Goal: Task Accomplishment & Management: Use online tool/utility

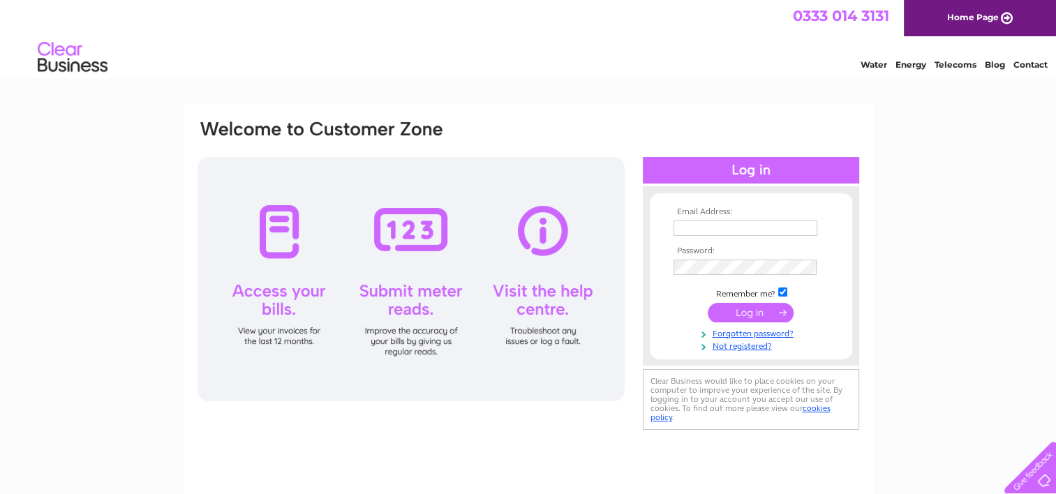
type input "gillian@amityhospitality.co.uk"
click at [754, 310] on input "submit" at bounding box center [751, 313] width 86 height 20
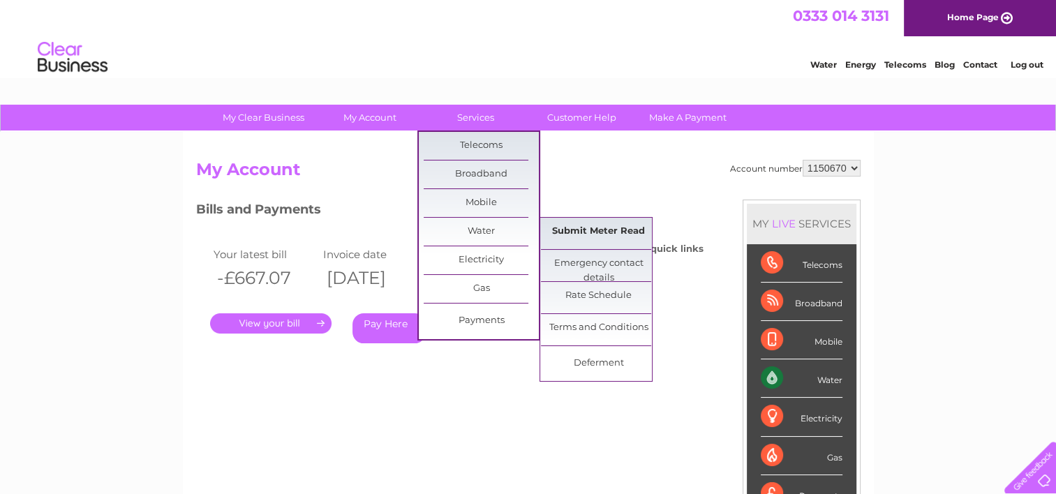
click at [595, 224] on link "Submit Meter Read" at bounding box center [598, 232] width 115 height 28
click at [594, 224] on link "Submit Meter Read" at bounding box center [598, 232] width 115 height 28
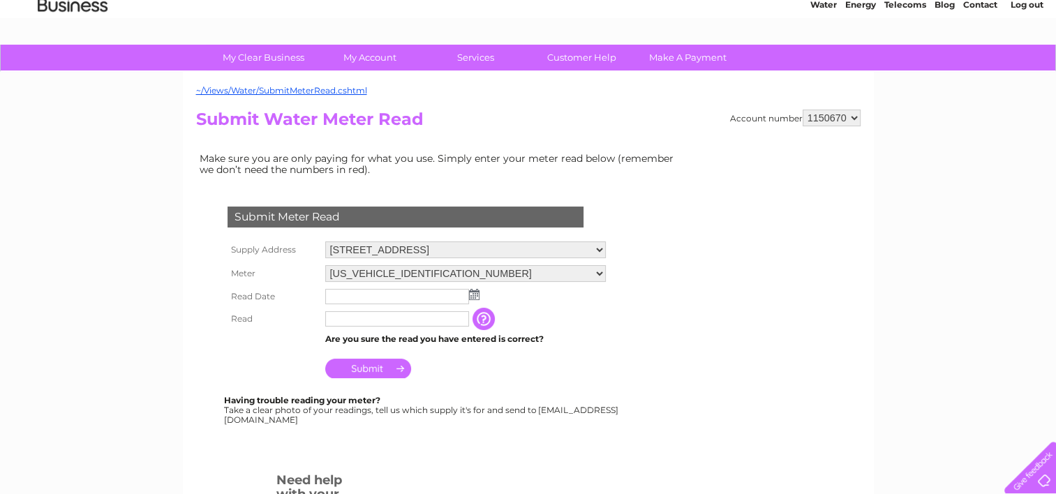
scroll to position [140, 0]
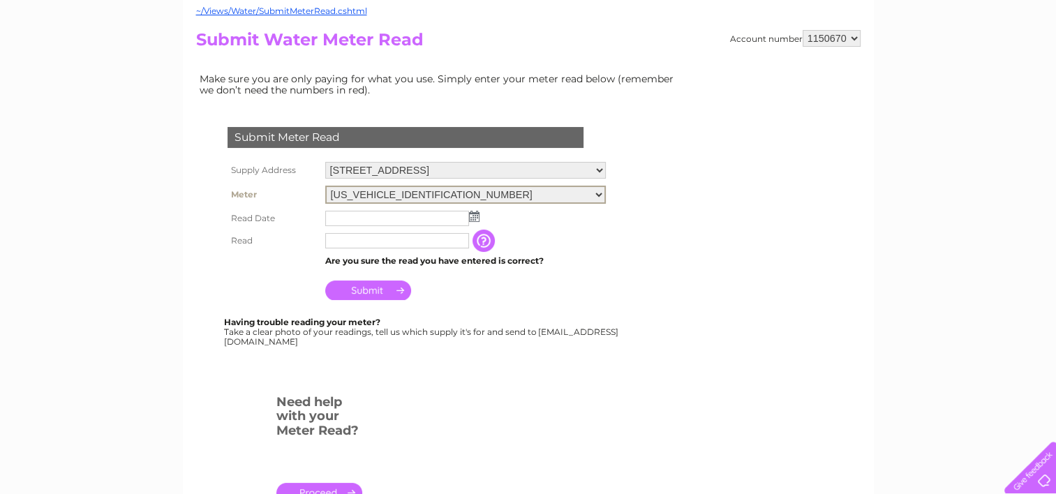
click at [427, 195] on select "[US_VEHICLE_IDENTIFICATION_NUMBER] 08ELSTER-X11M763729" at bounding box center [465, 195] width 281 height 18
select select "422717"
click at [325, 186] on select "[US_VEHICLE_IDENTIFICATION_NUMBER] 08ELSTER-X11M763729" at bounding box center [465, 195] width 281 height 18
click at [354, 218] on input "text" at bounding box center [397, 218] width 144 height 15
click at [470, 216] on img at bounding box center [474, 214] width 10 height 11
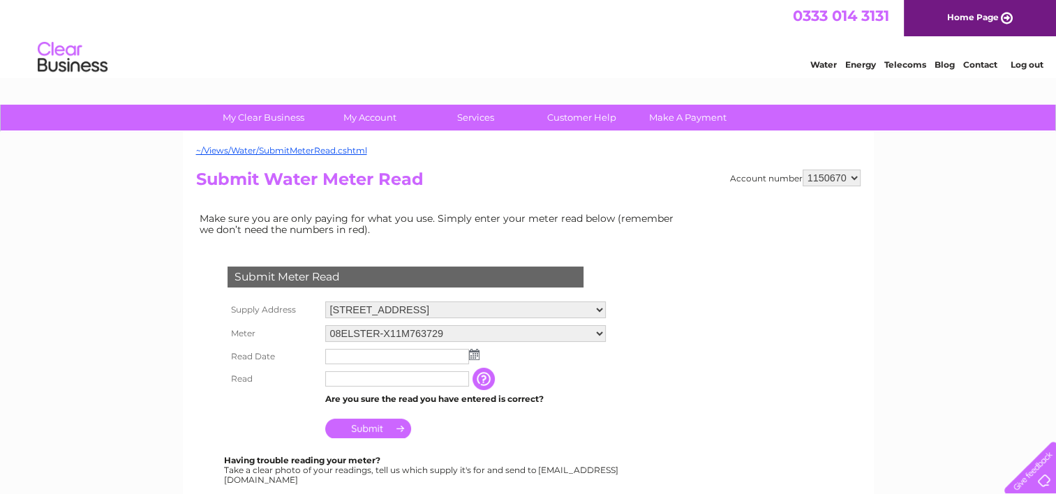
click at [469, 353] on img at bounding box center [474, 354] width 10 height 11
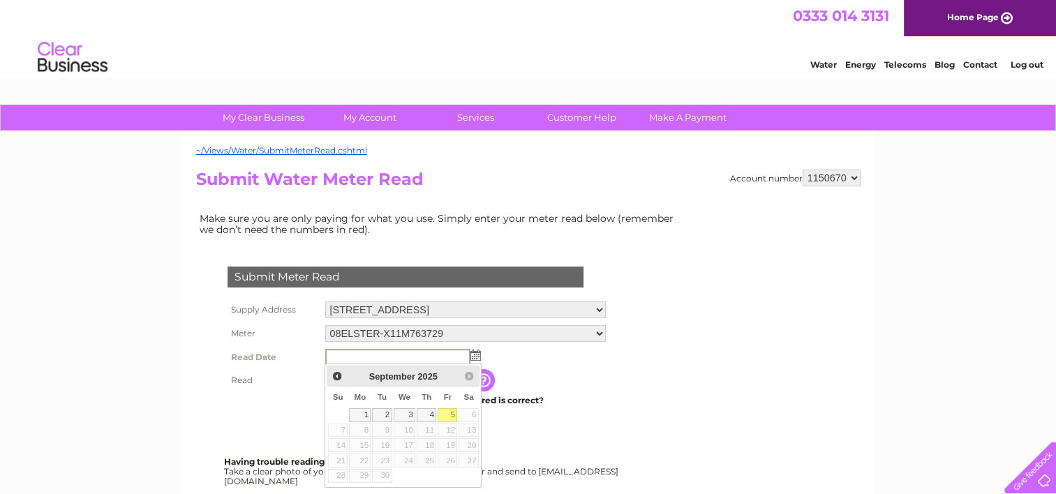
drag, startPoint x: 447, startPoint y: 410, endPoint x: 431, endPoint y: 393, distance: 23.7
click at [447, 410] on link "5" at bounding box center [448, 415] width 20 height 14
type input "2025/09/05"
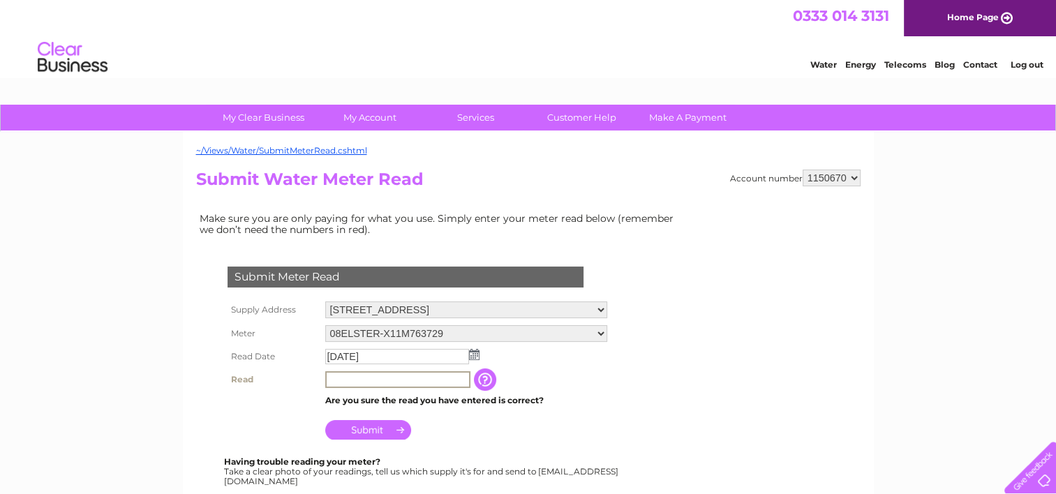
click at [391, 385] on input "text" at bounding box center [397, 379] width 145 height 17
type input "40570"
click at [373, 426] on input "Submit" at bounding box center [368, 430] width 86 height 20
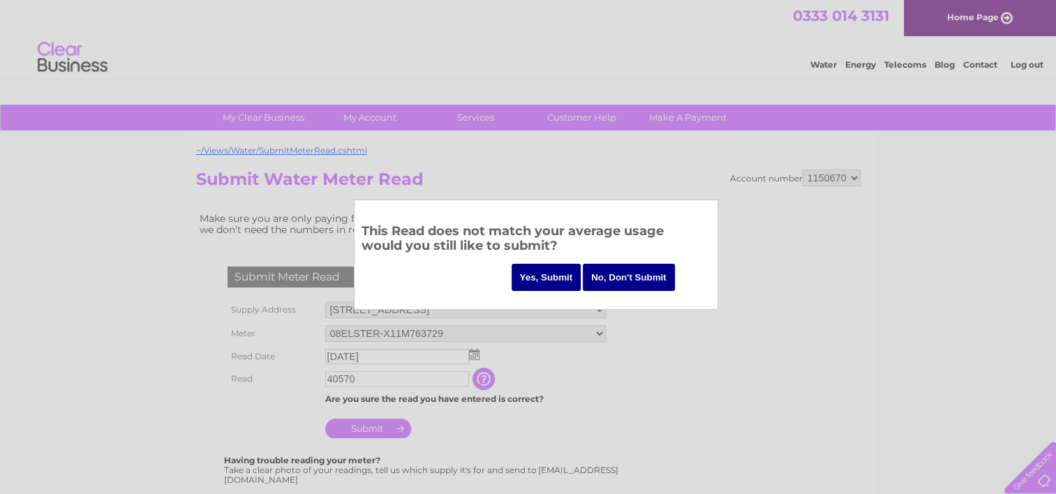
click at [544, 281] on input "Yes, Submit" at bounding box center [547, 277] width 70 height 27
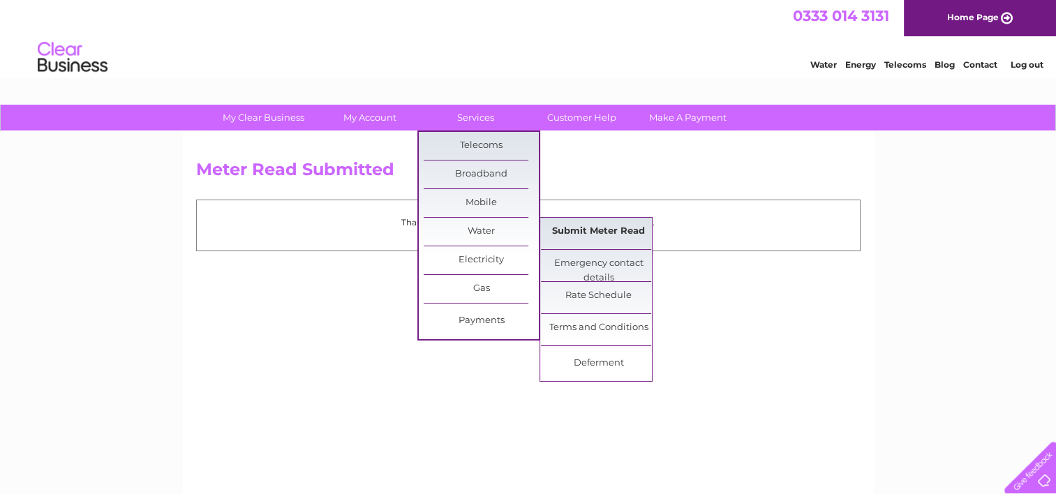
click at [599, 227] on link "Submit Meter Read" at bounding box center [598, 232] width 115 height 28
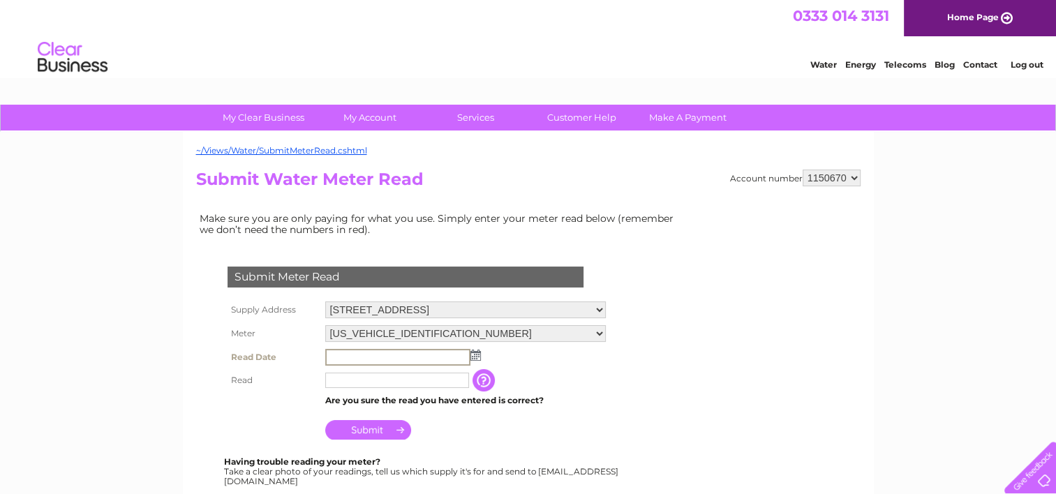
click at [380, 357] on input "text" at bounding box center [397, 357] width 145 height 17
click at [475, 359] on td at bounding box center [466, 356] width 288 height 22
click at [472, 355] on img at bounding box center [474, 354] width 10 height 11
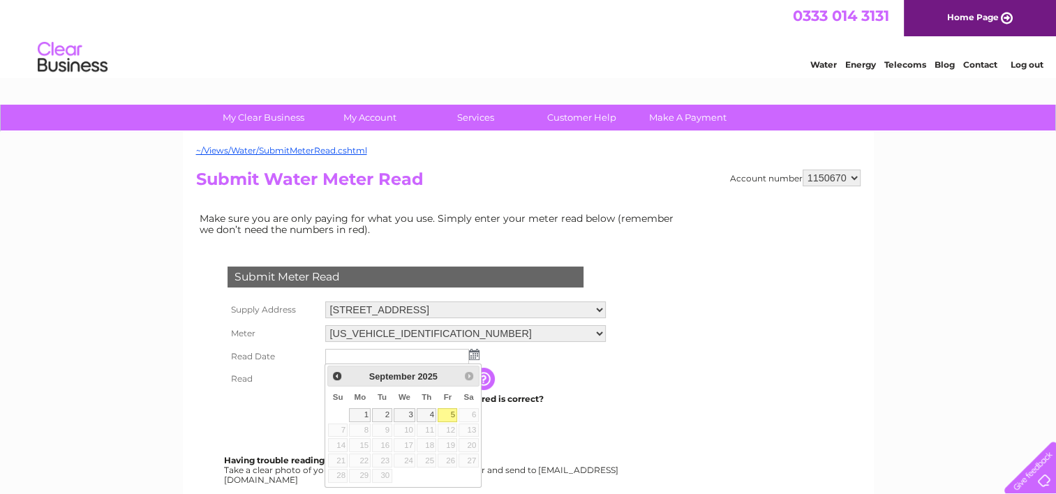
click at [449, 412] on link "5" at bounding box center [448, 415] width 20 height 14
type input "2025/09/05"
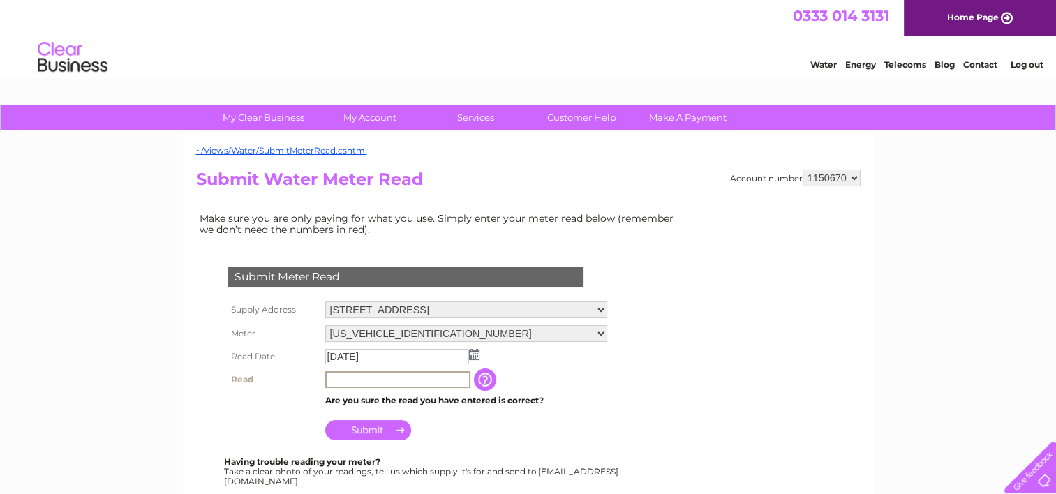
click at [357, 383] on input "text" at bounding box center [397, 379] width 145 height 17
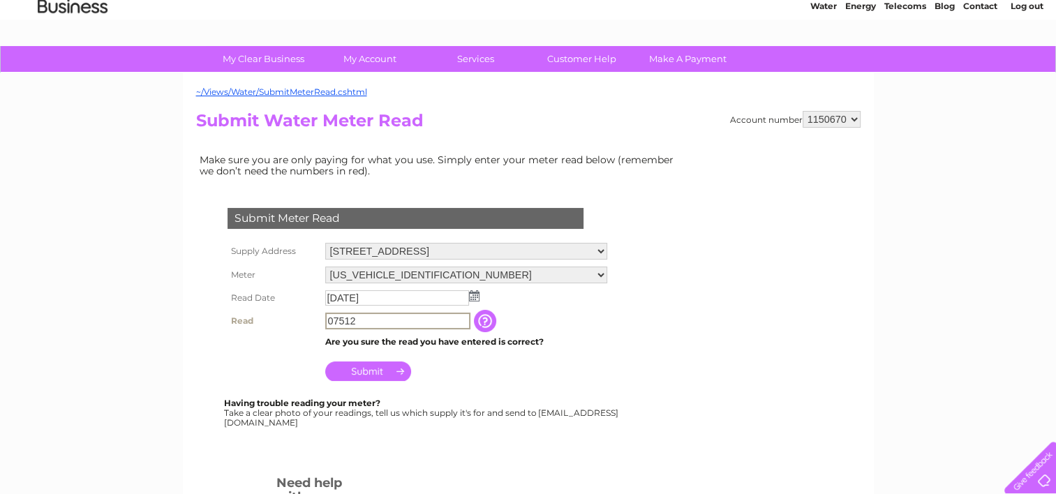
scroll to position [140, 0]
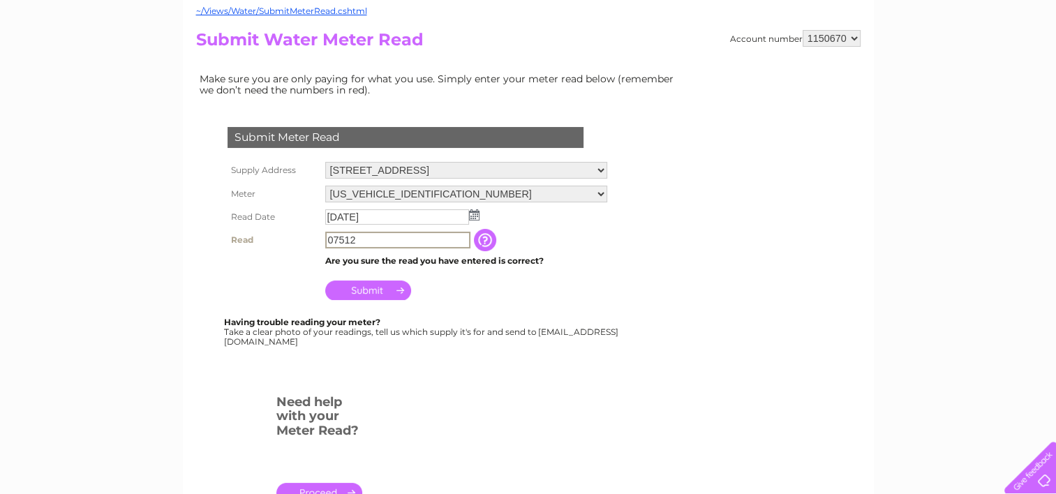
type input "07512"
click at [374, 290] on input "Submit" at bounding box center [368, 289] width 86 height 20
